Goal: Information Seeking & Learning: Learn about a topic

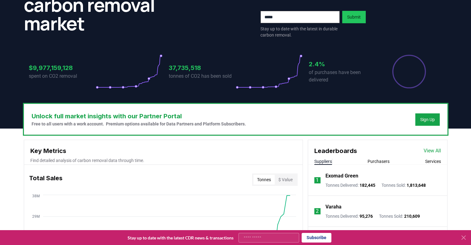
scroll to position [186, 0]
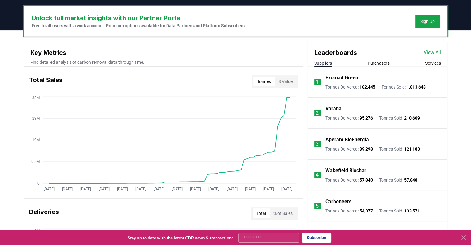
click at [288, 81] on button "$ Value" at bounding box center [286, 82] width 22 height 10
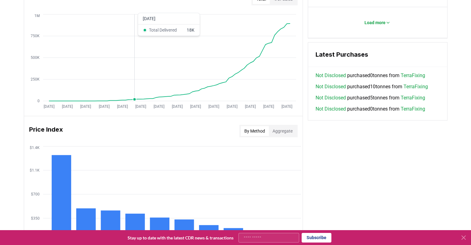
scroll to position [496, 0]
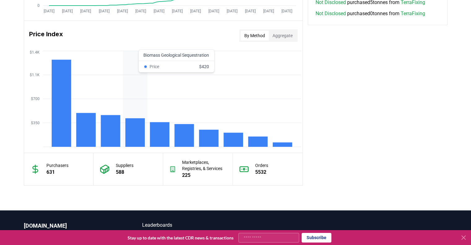
click at [134, 134] on rect at bounding box center [135, 132] width 20 height 29
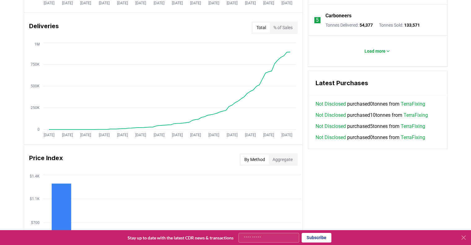
click at [278, 161] on button "Aggregate" at bounding box center [283, 160] width 28 height 10
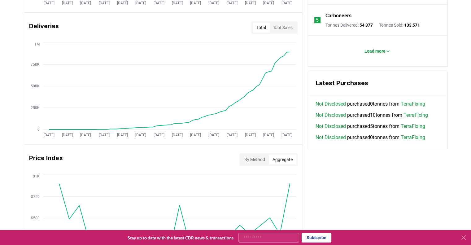
click at [251, 164] on button "By Method" at bounding box center [255, 160] width 28 height 10
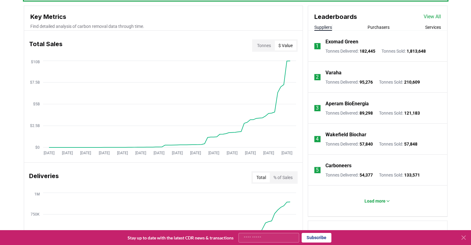
scroll to position [124, 0]
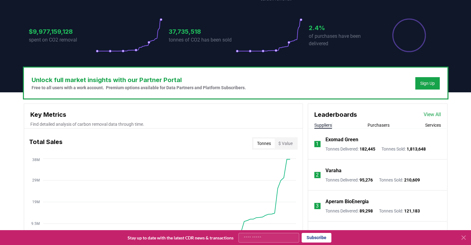
click at [269, 142] on button "Tonnes" at bounding box center [263, 144] width 21 height 10
click at [277, 144] on button "$ Value" at bounding box center [286, 144] width 22 height 10
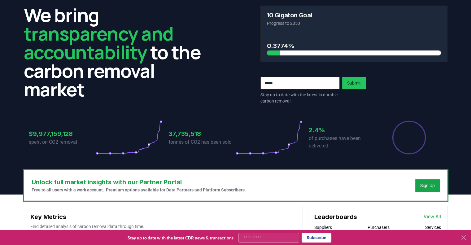
scroll to position [0, 0]
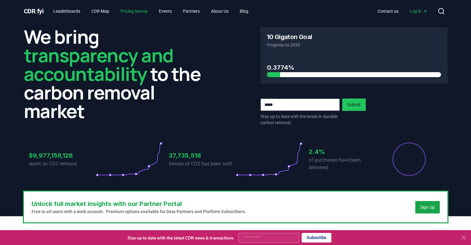
click at [139, 14] on link "Pricing Survey" at bounding box center [134, 11] width 37 height 11
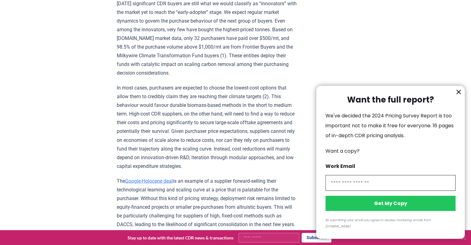
scroll to position [930, 0]
